Goal: Transaction & Acquisition: Subscribe to service/newsletter

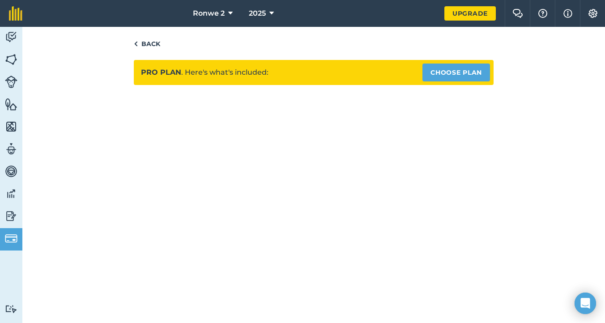
scroll to position [17, 0]
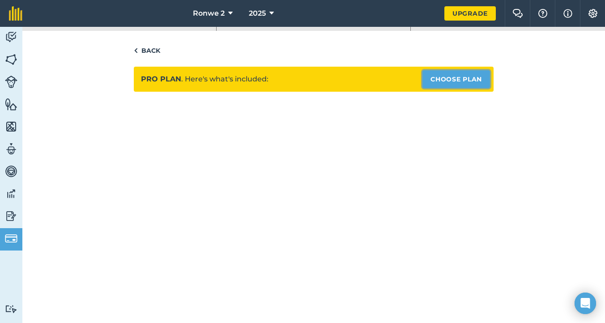
click at [462, 79] on link "Choose Plan" at bounding box center [456, 79] width 68 height 18
select select "c333f8ae-3c08-4337-b93a-84218057e287"
select select "ZA"
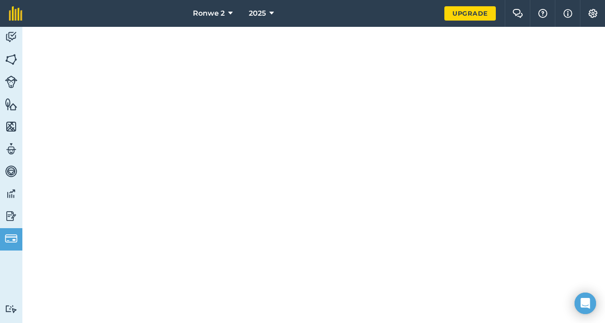
scroll to position [383, 0]
click at [541, 13] on img at bounding box center [542, 13] width 11 height 9
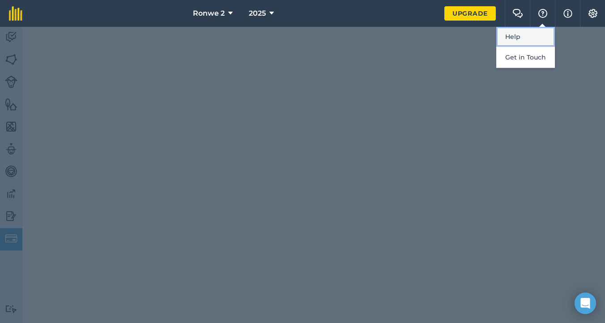
click at [521, 40] on link "Help" at bounding box center [525, 37] width 59 height 20
click at [368, 55] on div at bounding box center [302, 175] width 605 height 296
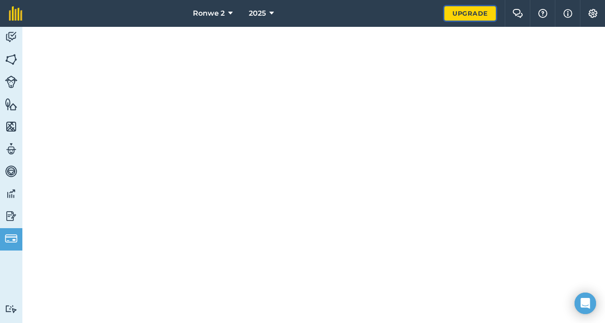
click at [469, 16] on link "Upgrade" at bounding box center [469, 13] width 51 height 14
click at [13, 80] on img at bounding box center [11, 82] width 13 height 13
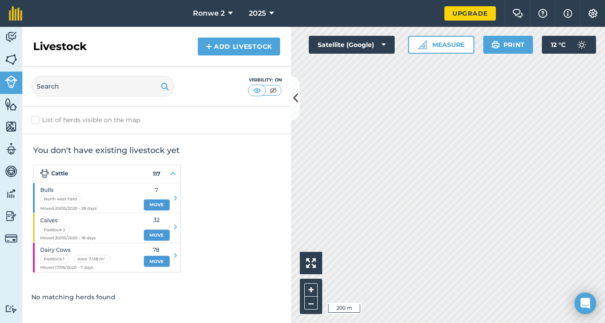
click at [35, 118] on label "List of herds visible on the map" at bounding box center [156, 119] width 251 height 9
click at [35, 118] on input "List of herds visible on the map" at bounding box center [34, 118] width 6 height 6
click at [34, 118] on label "List of herds visible on the map" at bounding box center [156, 119] width 251 height 9
click at [34, 118] on input "List of herds visible on the map" at bounding box center [34, 118] width 6 height 6
checkbox input "false"
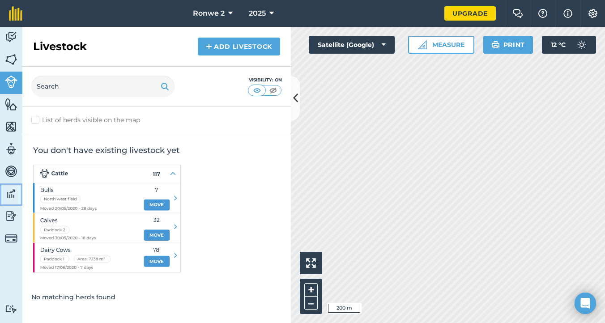
click at [9, 193] on img at bounding box center [11, 193] width 13 height 13
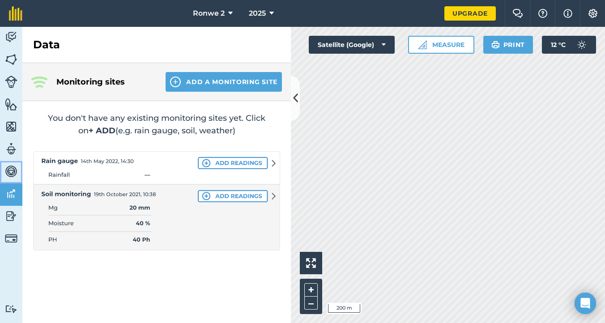
click at [13, 171] on img at bounding box center [11, 171] width 13 height 13
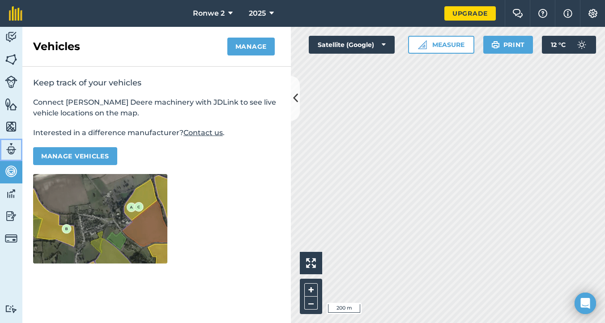
click at [14, 144] on img at bounding box center [11, 148] width 13 height 13
select select "MEMBER"
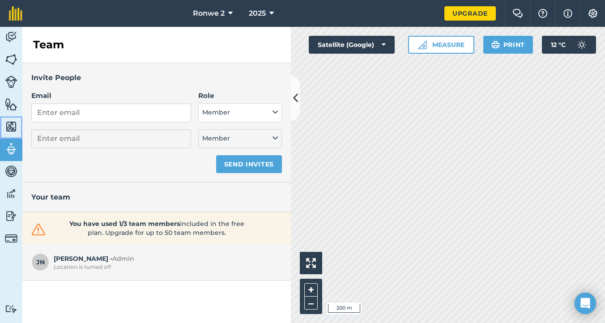
click at [13, 124] on img at bounding box center [11, 126] width 13 height 13
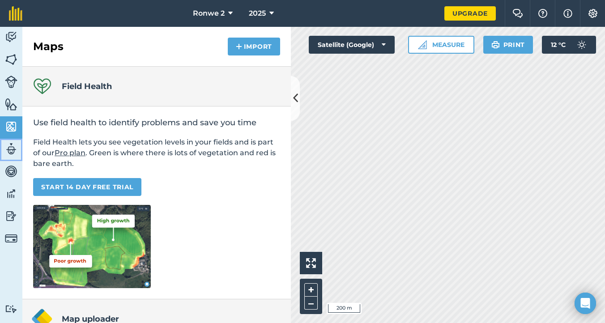
click at [13, 149] on img at bounding box center [11, 148] width 13 height 13
select select "MEMBER"
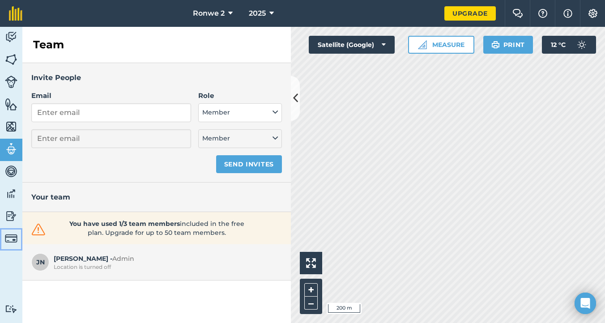
click at [11, 236] on img at bounding box center [11, 238] width 13 height 13
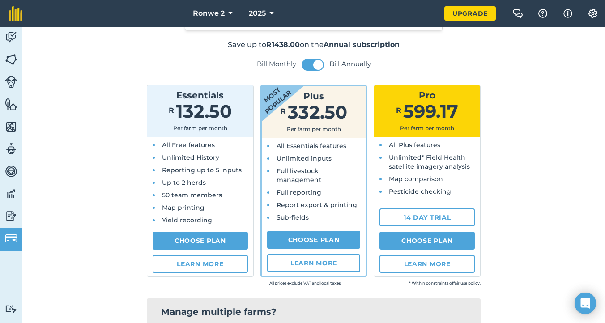
scroll to position [61, 0]
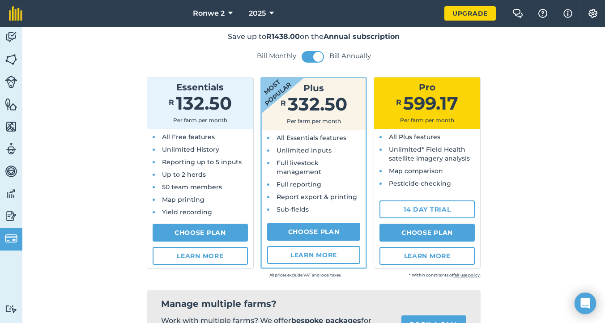
click at [302, 175] on span "Full livestock management" at bounding box center [299, 167] width 45 height 17
click at [313, 250] on link "Learn more" at bounding box center [314, 255] width 94 height 18
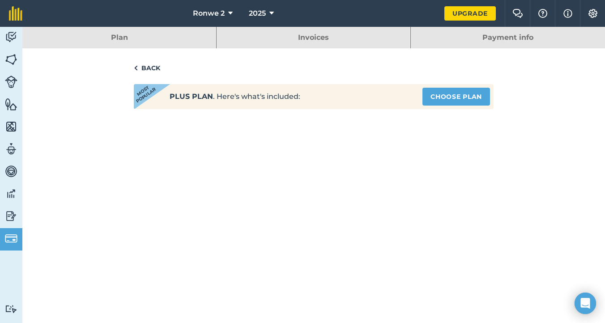
click at [137, 64] on img at bounding box center [136, 68] width 4 height 11
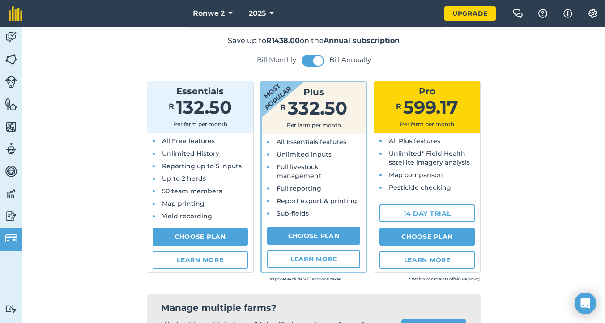
scroll to position [56, 0]
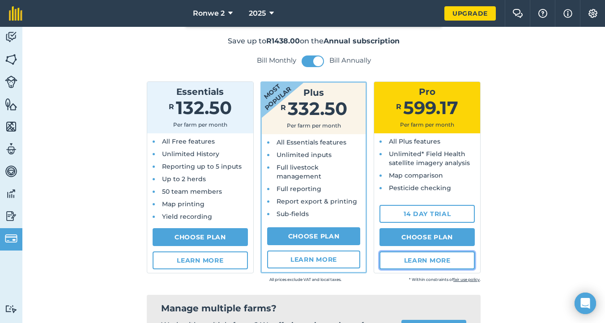
click at [424, 260] on link "Learn more" at bounding box center [426, 260] width 95 height 18
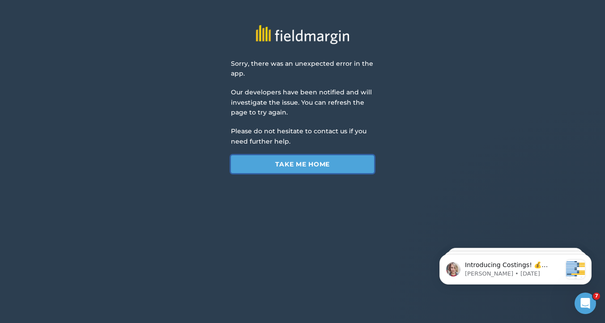
click at [310, 167] on link "Take me home" at bounding box center [302, 164] width 143 height 18
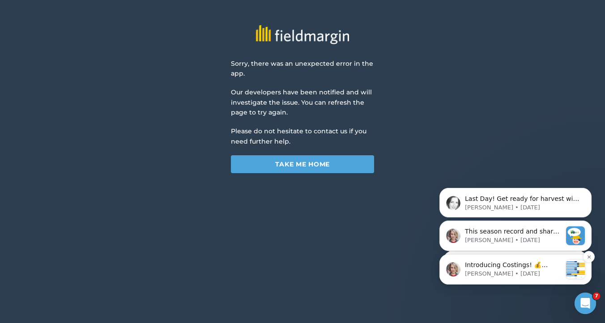
click at [489, 268] on p "Introducing Costings! 💰 [DATE] we are pleased to share with you a new tool for …" at bounding box center [513, 265] width 97 height 9
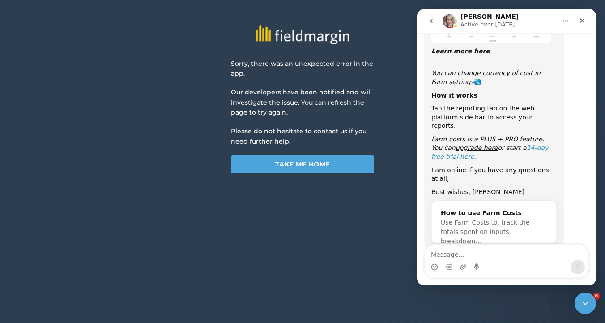
scroll to position [170, 0]
click at [532, 145] on icon "14-day free trial here." at bounding box center [489, 153] width 117 height 16
